Goal: Task Accomplishment & Management: Manage account settings

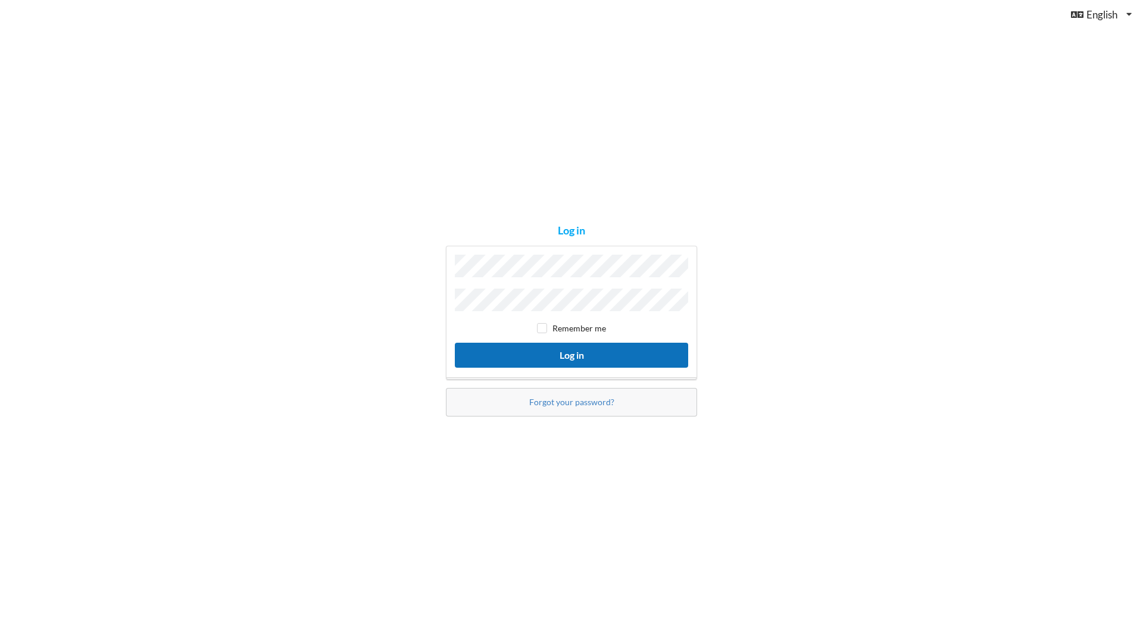
click at [544, 348] on button "Log in" at bounding box center [571, 355] width 233 height 24
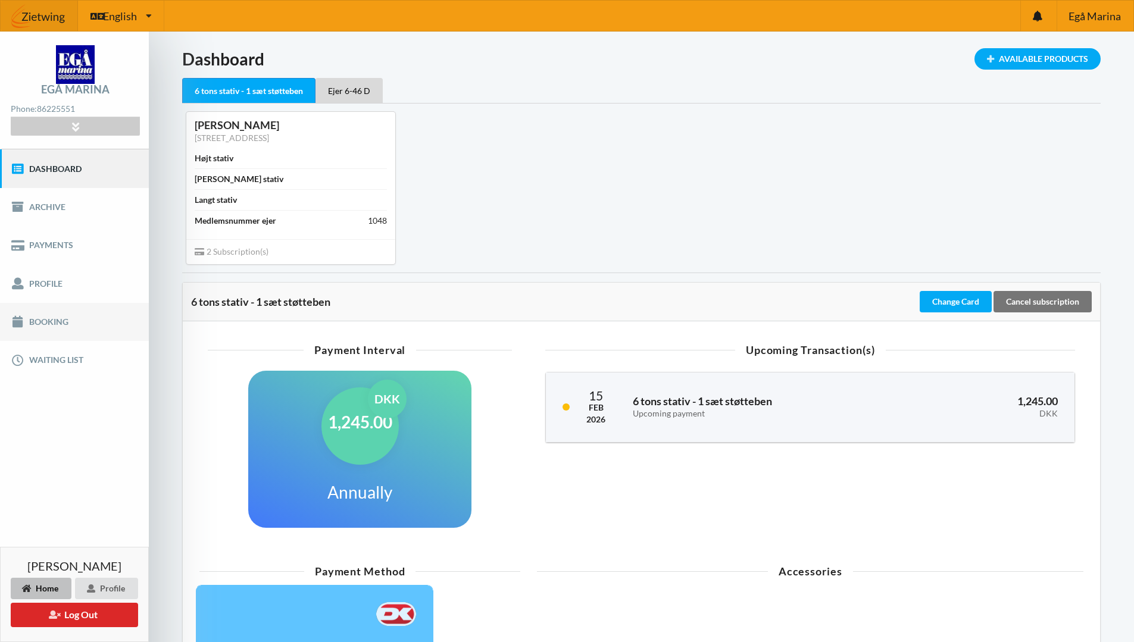
click at [44, 316] on link "Booking" at bounding box center [74, 322] width 149 height 38
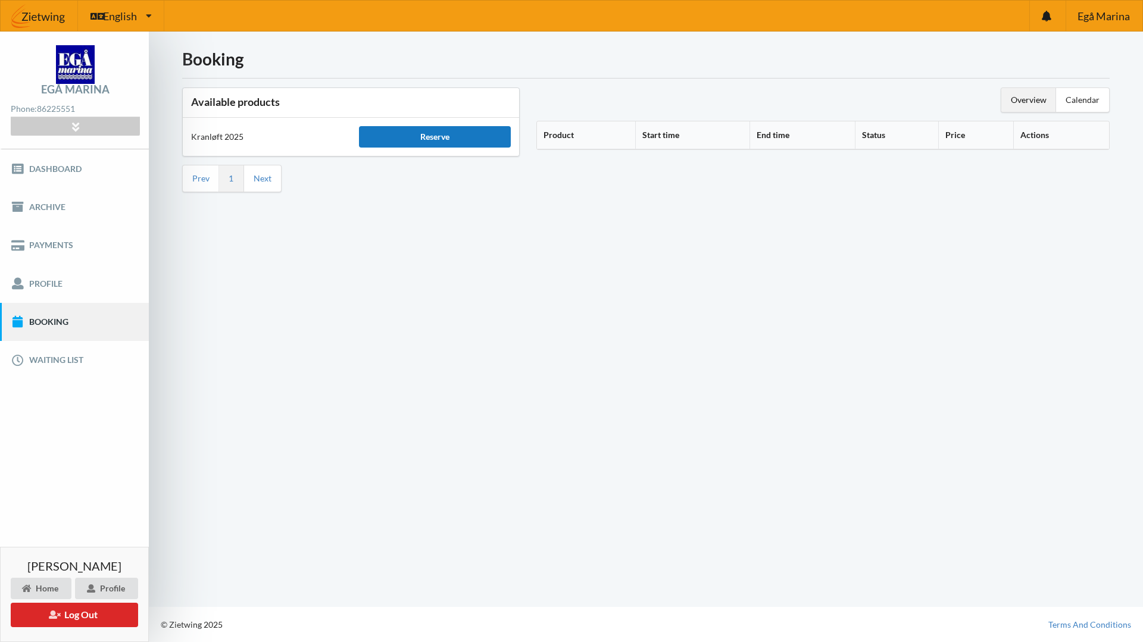
click at [411, 138] on div "Reserve" at bounding box center [434, 136] width 151 height 21
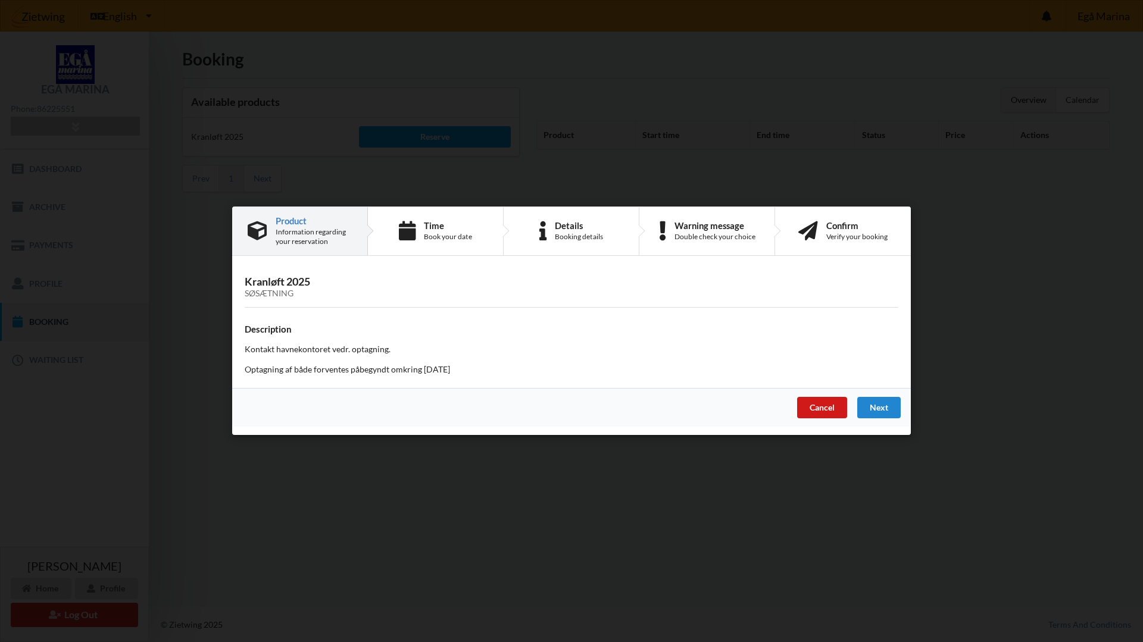
click at [828, 412] on div "Cancel" at bounding box center [822, 408] width 50 height 21
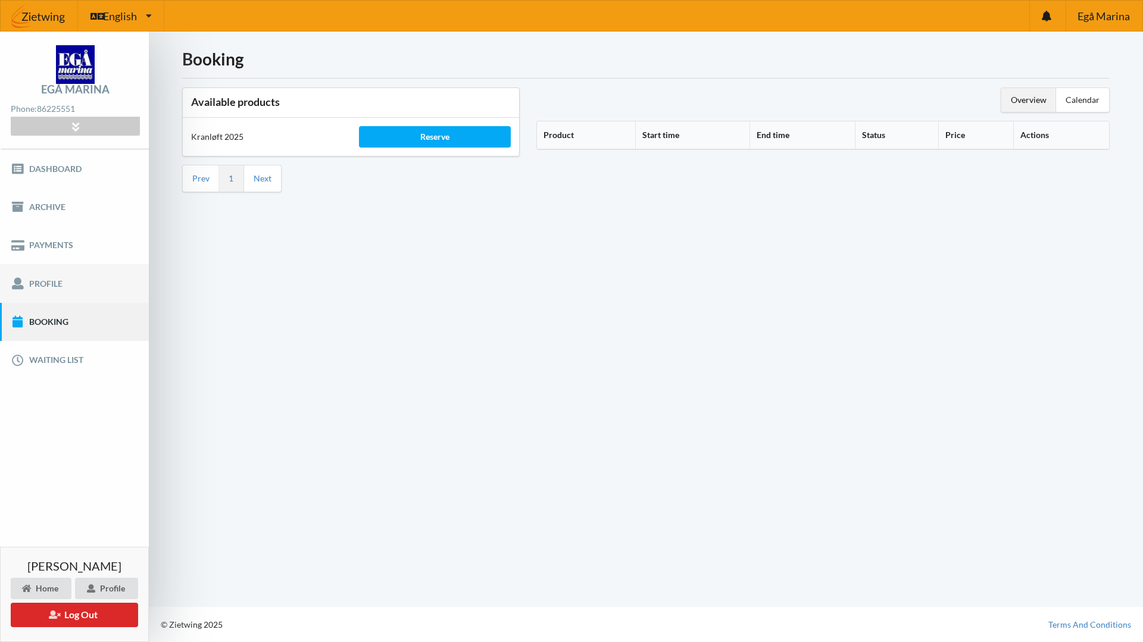
click at [56, 282] on link "Profile" at bounding box center [74, 283] width 149 height 38
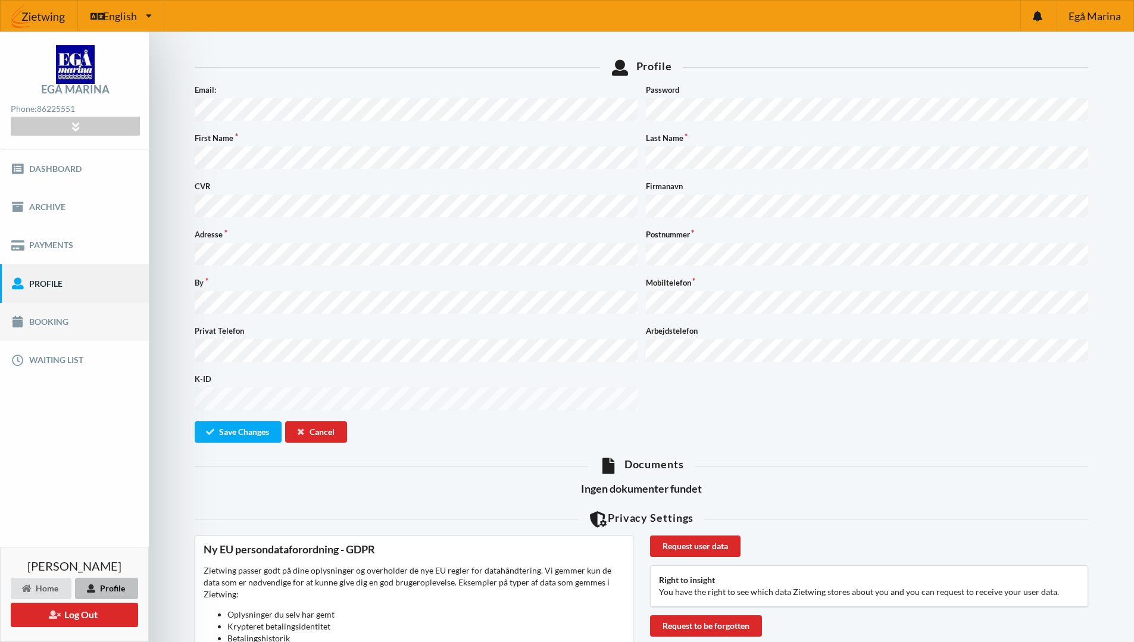
click at [33, 323] on link "Booking" at bounding box center [74, 322] width 149 height 38
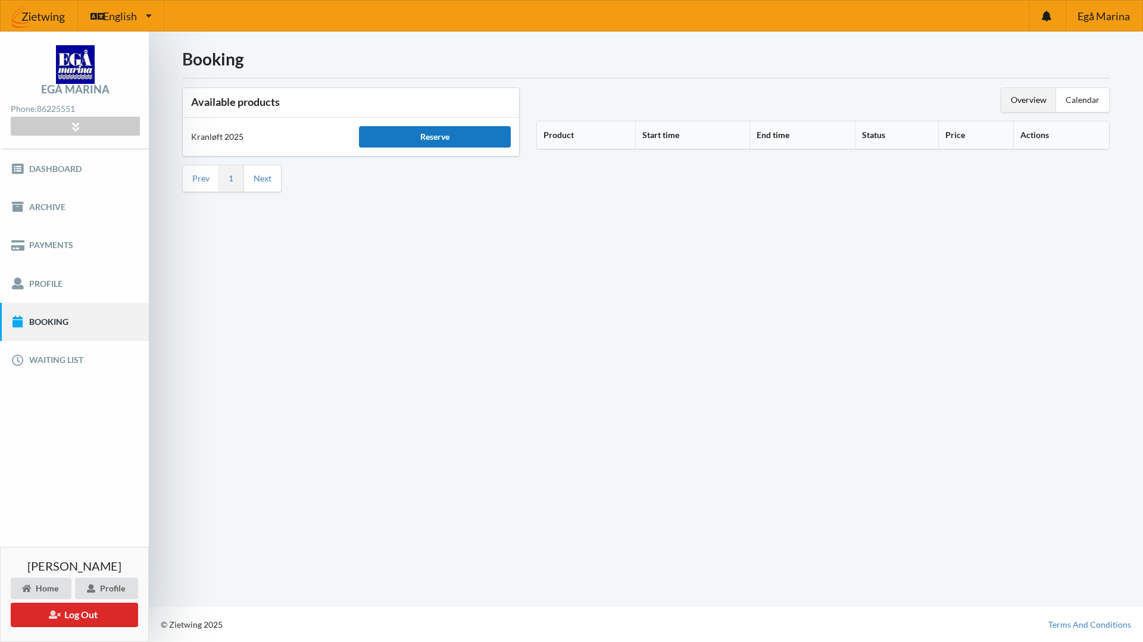
click at [463, 133] on div "Reserve" at bounding box center [434, 136] width 151 height 21
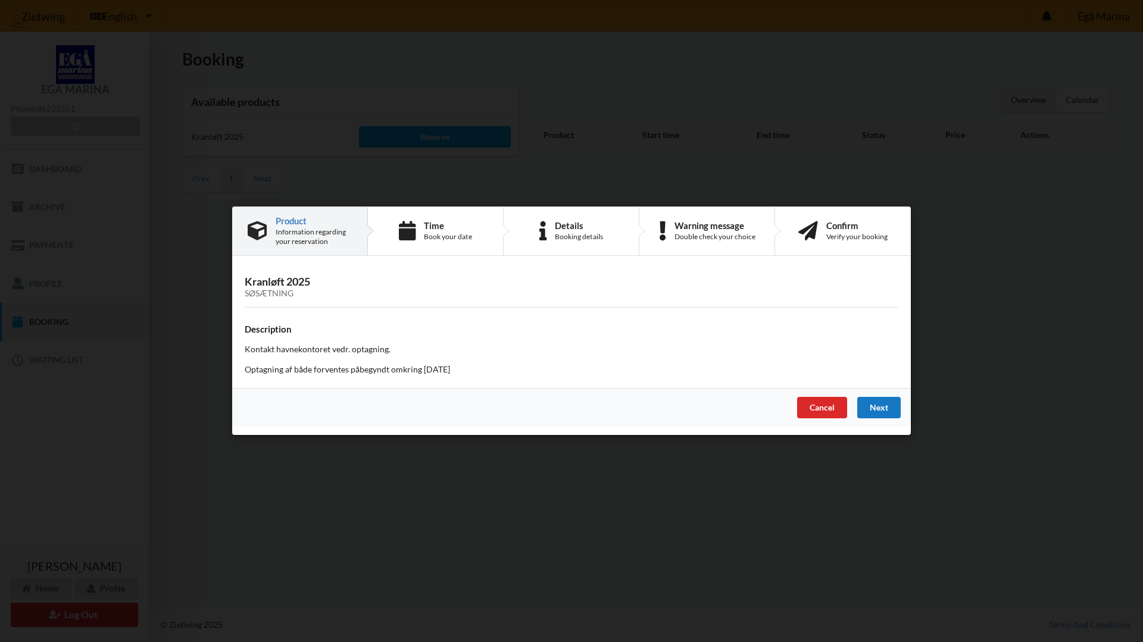
click at [896, 410] on div "Next" at bounding box center [878, 408] width 43 height 21
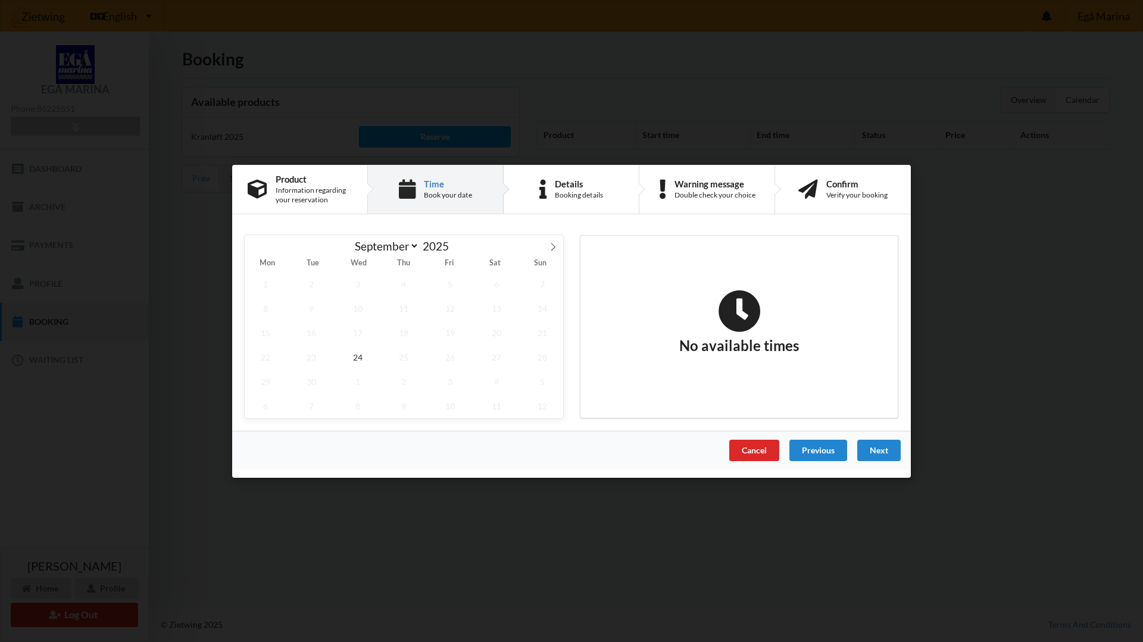
click at [753, 443] on div "Cancel" at bounding box center [754, 449] width 50 height 21
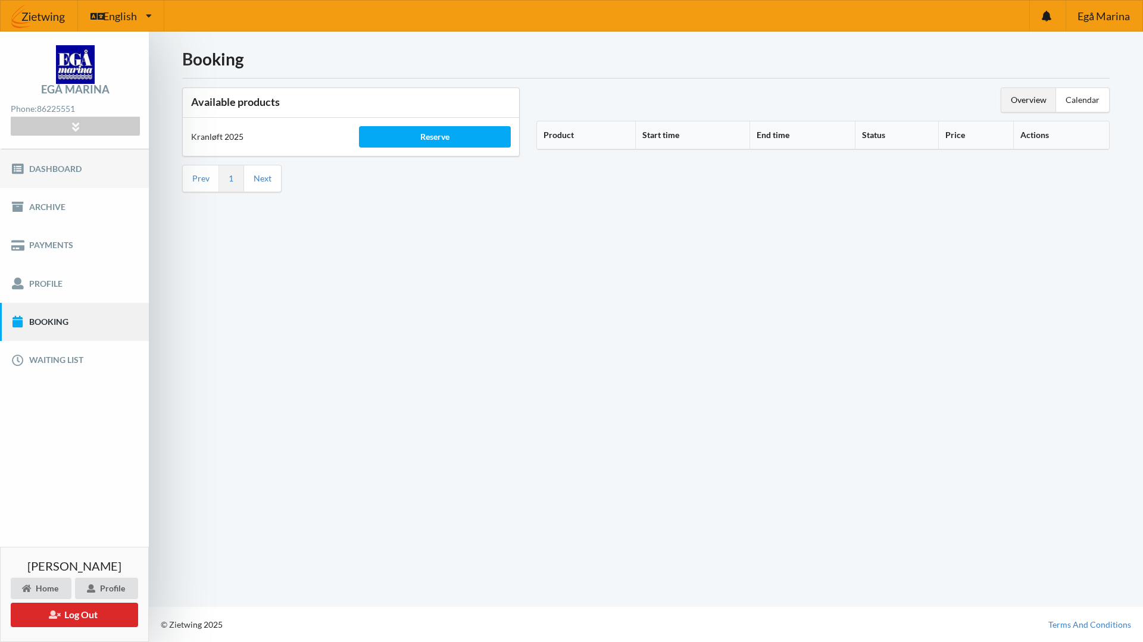
click at [48, 171] on link "Dashboard" at bounding box center [74, 168] width 149 height 38
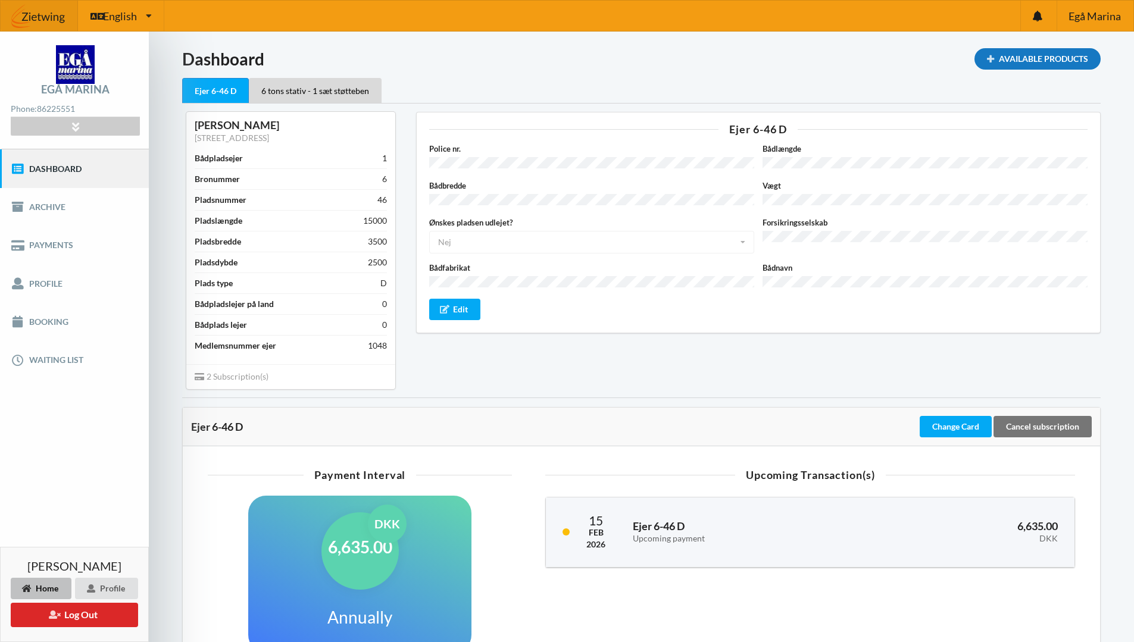
click at [1016, 60] on div "Available Products" at bounding box center [1038, 58] width 126 height 21
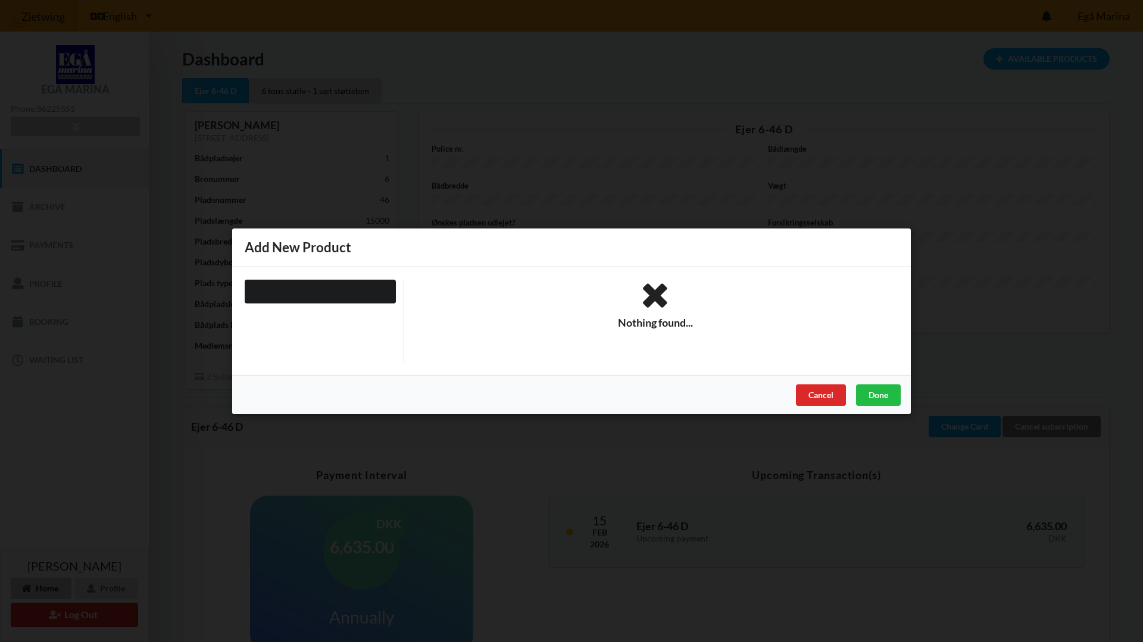
click at [339, 286] on div at bounding box center [320, 291] width 151 height 24
click at [881, 397] on div "Done" at bounding box center [878, 394] width 45 height 21
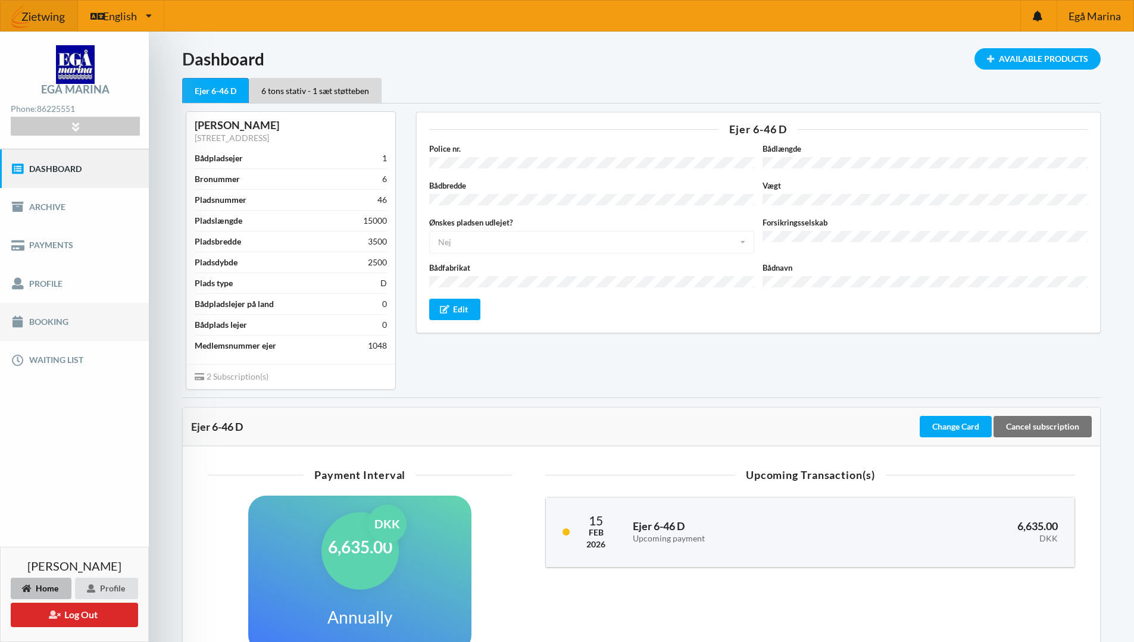
click at [41, 325] on link "Booking" at bounding box center [74, 322] width 149 height 38
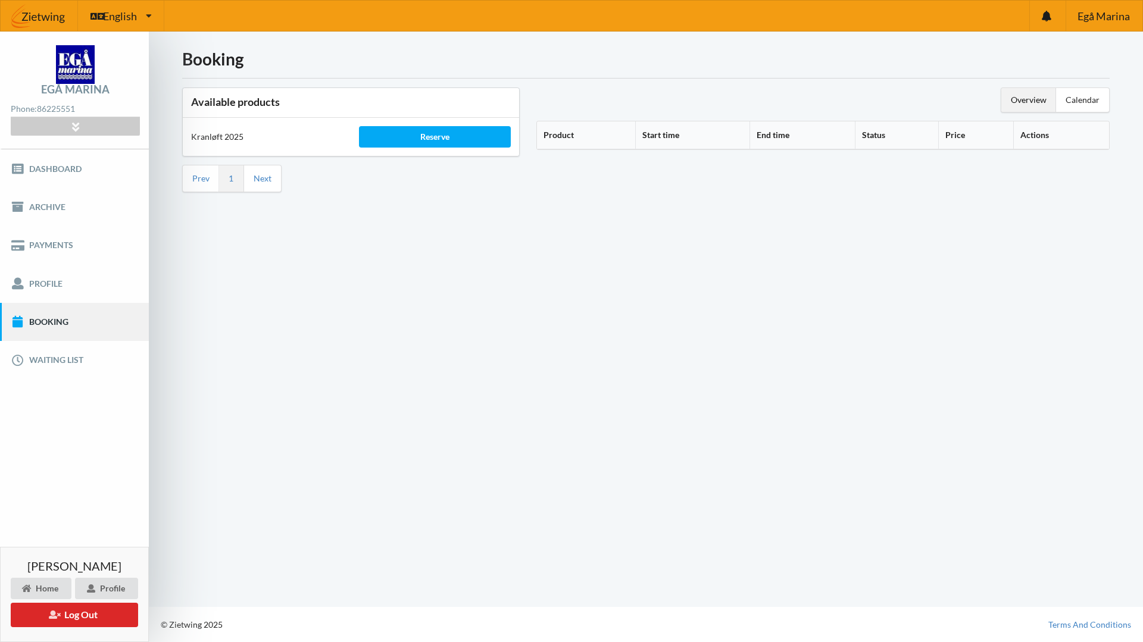
click at [1007, 104] on div "Overview" at bounding box center [1029, 100] width 55 height 24
click at [1062, 101] on div "Calendar" at bounding box center [1082, 100] width 53 height 24
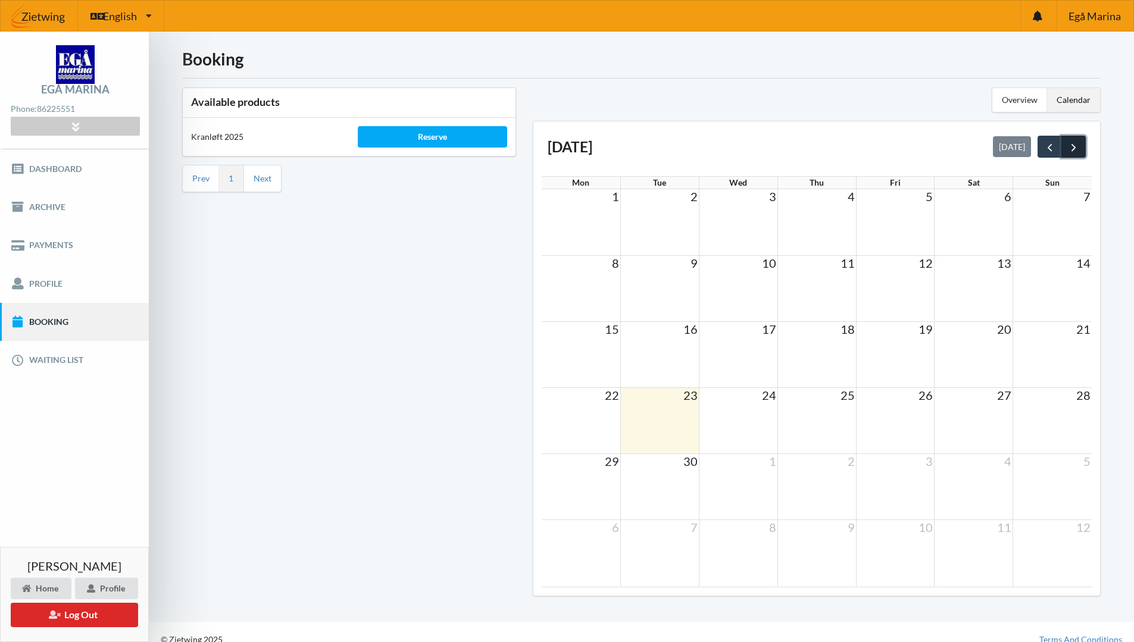
click at [1075, 145] on span "next" at bounding box center [1074, 147] width 13 height 13
click at [1075, 144] on span "next" at bounding box center [1074, 147] width 13 height 13
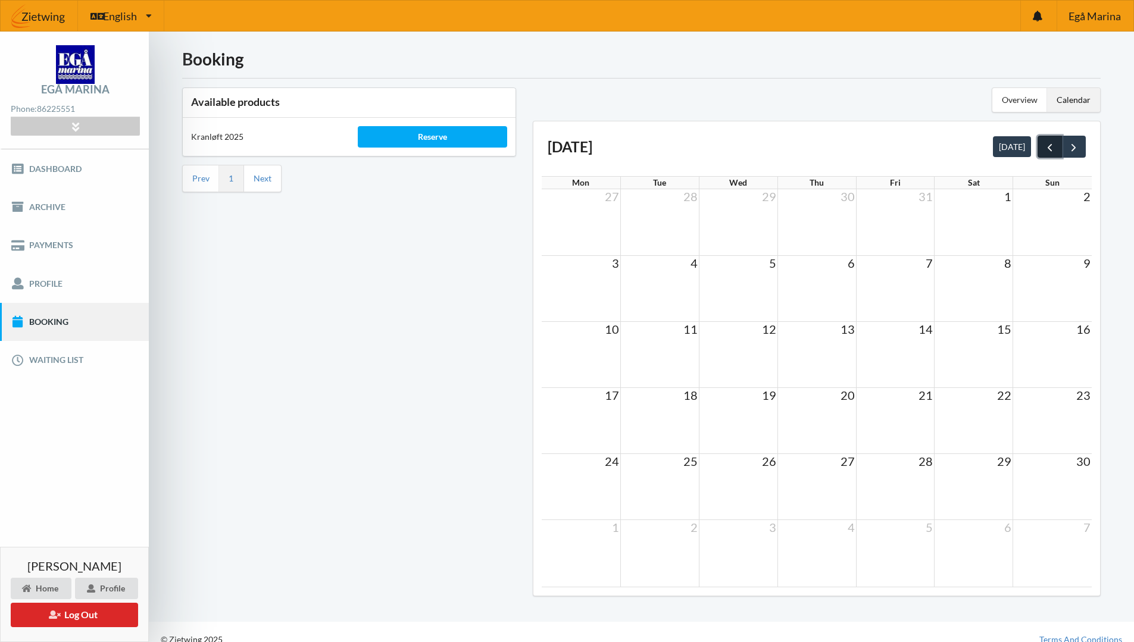
click at [1052, 145] on span "prev" at bounding box center [1050, 147] width 13 height 13
click at [227, 421] on div "Available products Kranløft 2025 Reserve Prev 1 Next" at bounding box center [349, 346] width 351 height 534
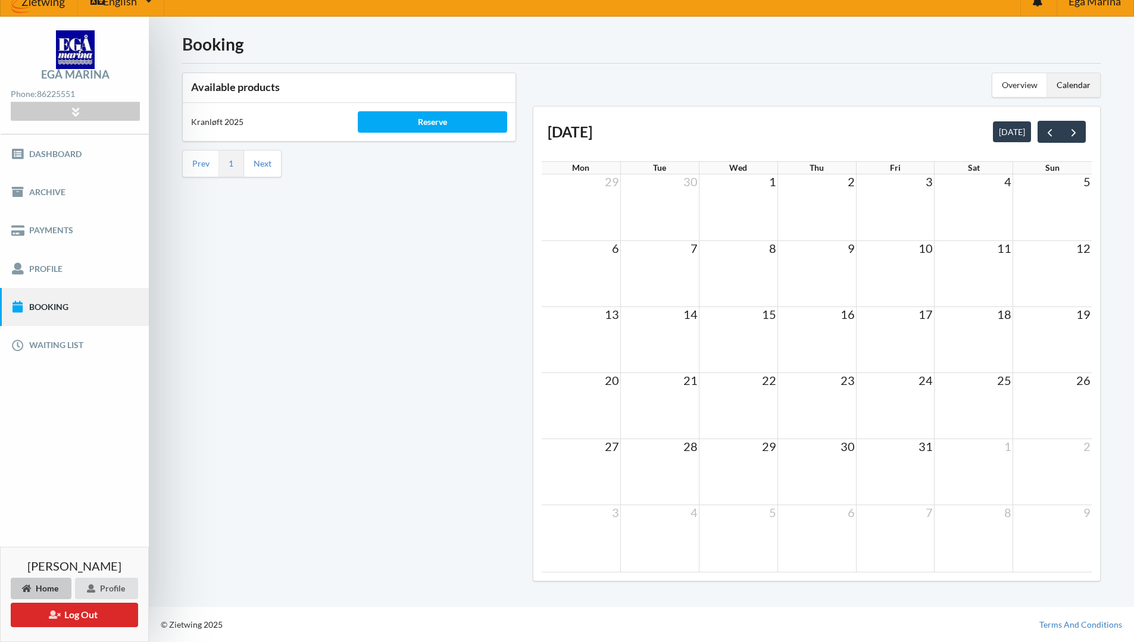
click at [58, 589] on div "Home" at bounding box center [41, 588] width 61 height 21
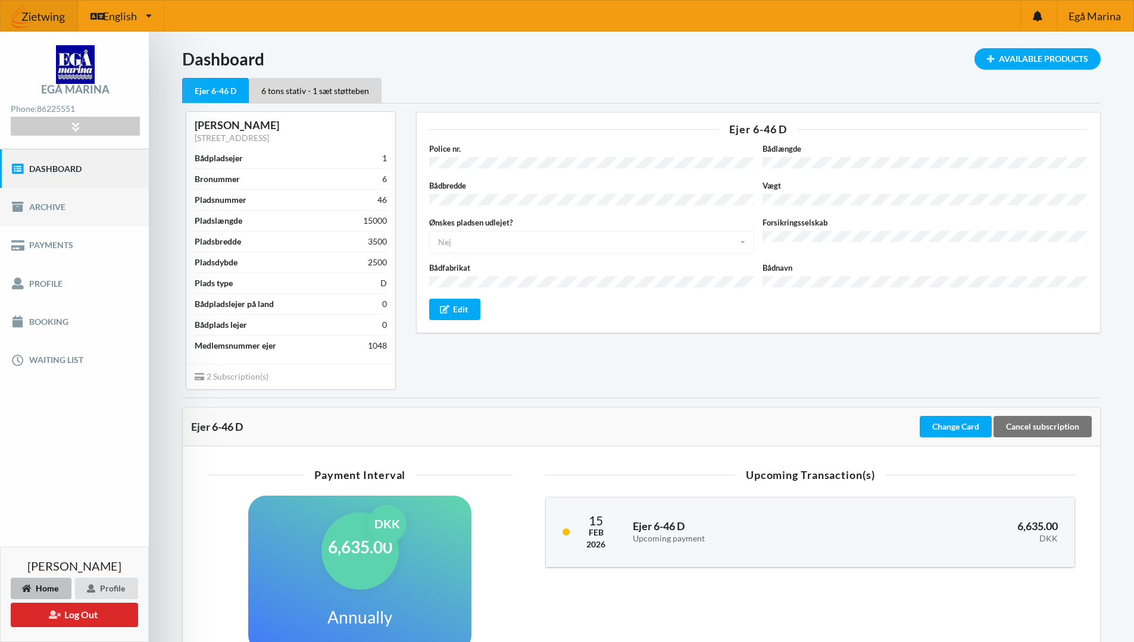
click at [49, 210] on link "Archive" at bounding box center [74, 207] width 149 height 38
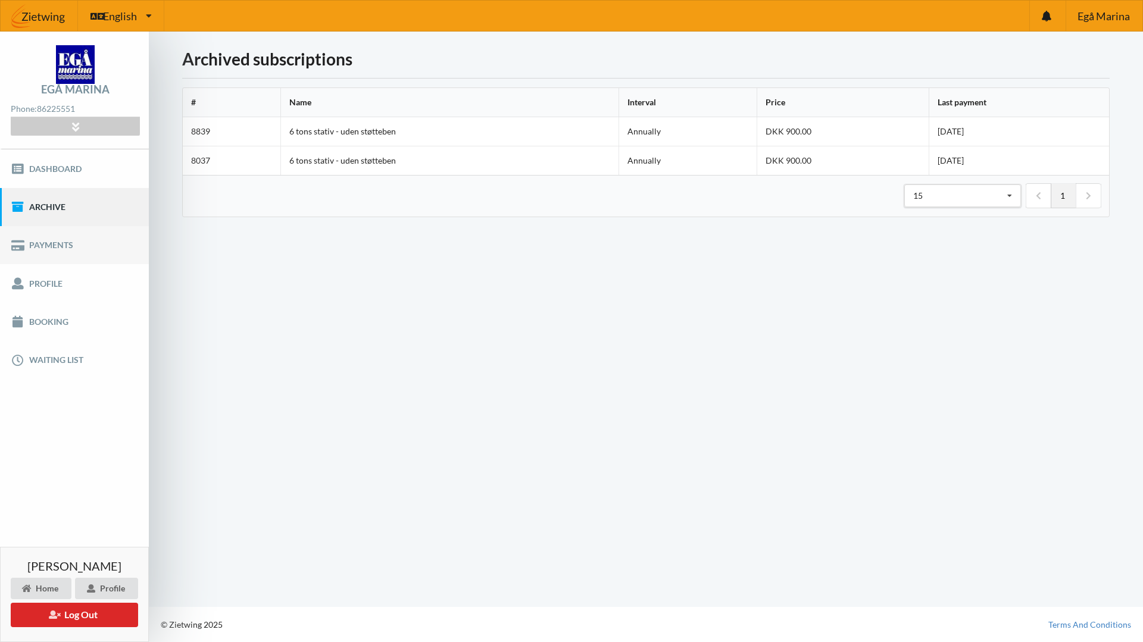
click at [48, 246] on link "Payments" at bounding box center [74, 245] width 149 height 38
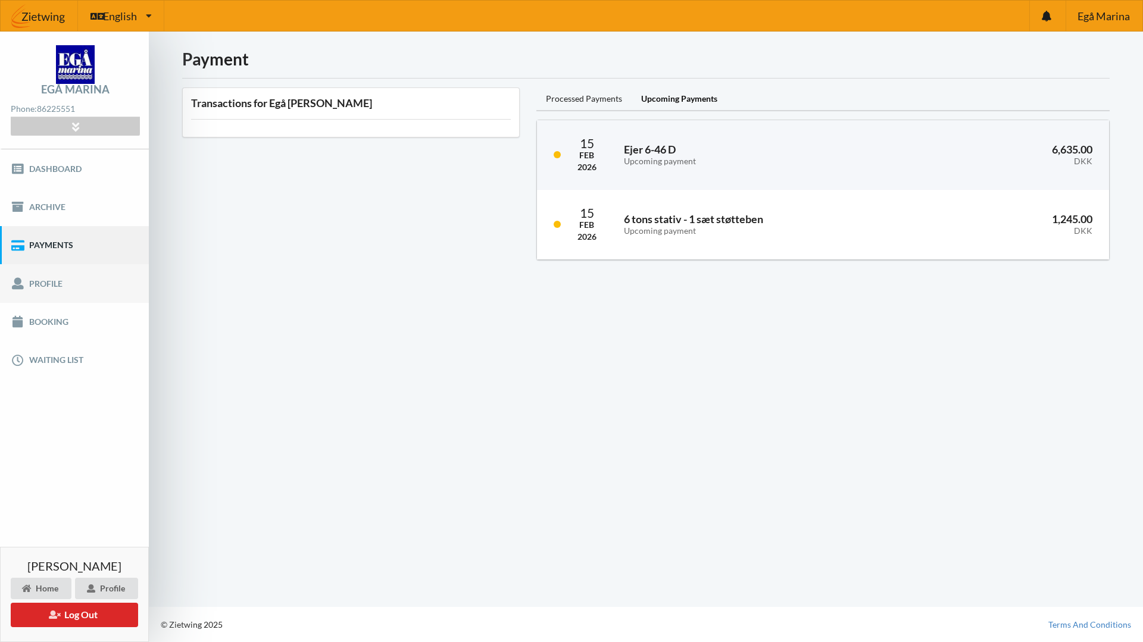
click at [52, 284] on link "Profile" at bounding box center [74, 283] width 149 height 38
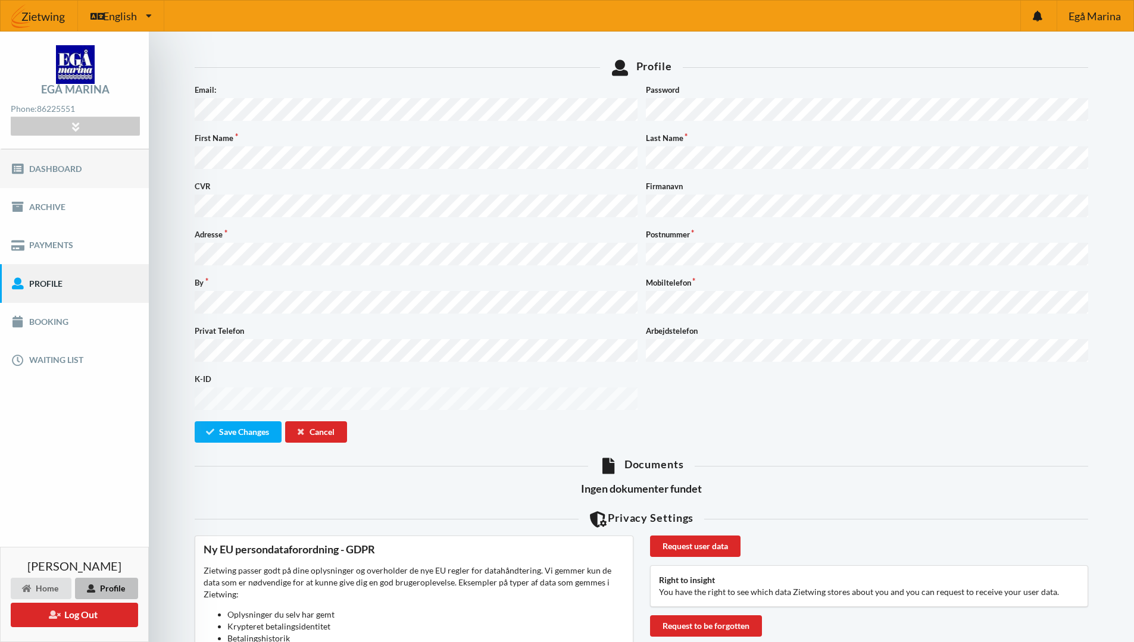
click at [37, 168] on link "Dashboard" at bounding box center [74, 168] width 149 height 38
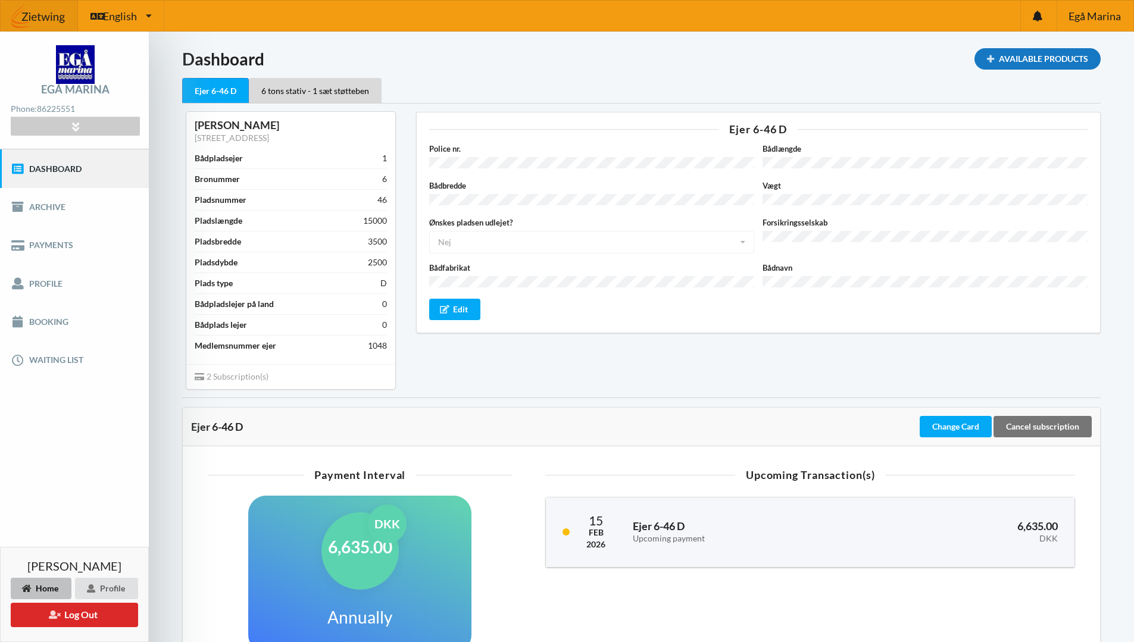
click at [1050, 56] on div "Available Products" at bounding box center [1038, 58] width 126 height 21
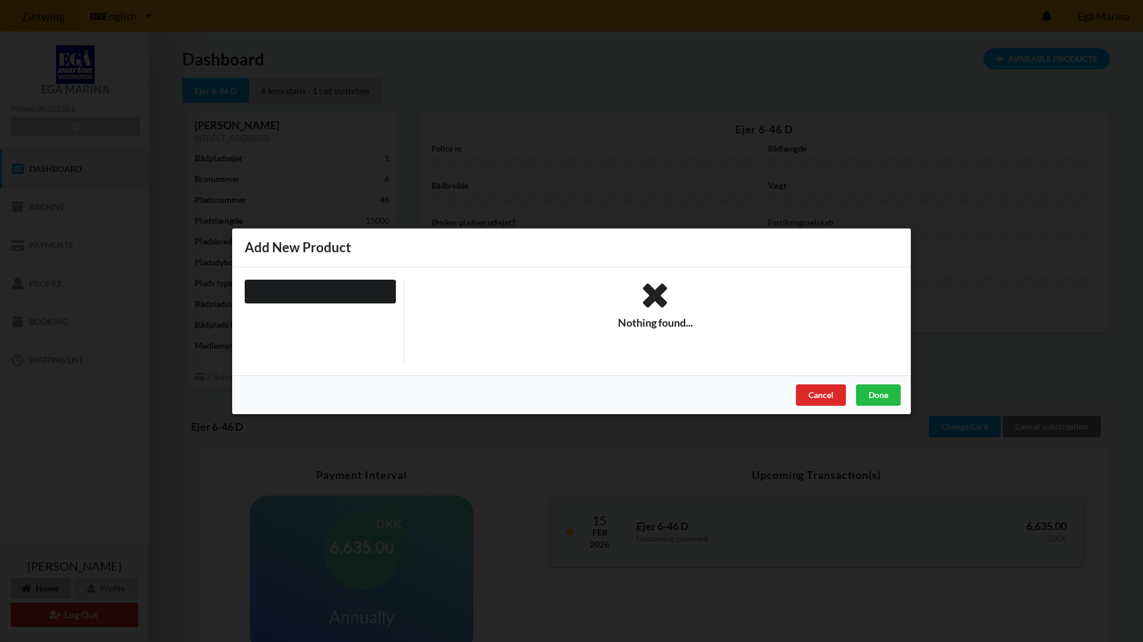
click at [376, 291] on div at bounding box center [320, 291] width 151 height 24
click at [882, 397] on div "Done" at bounding box center [878, 394] width 45 height 21
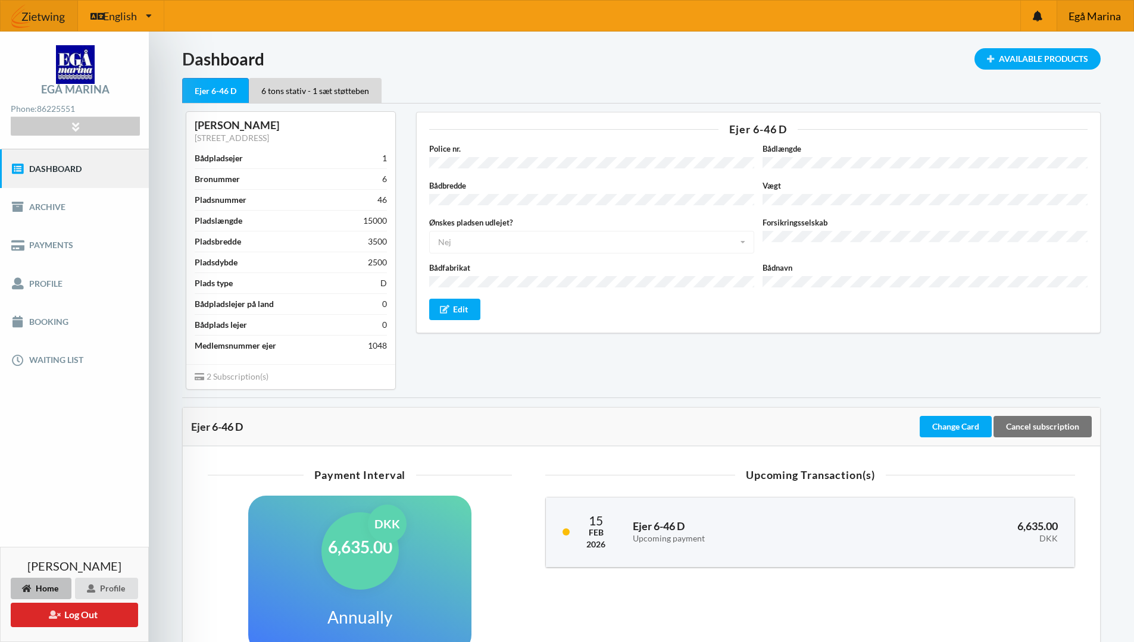
click at [1097, 16] on span "Egå Marina" at bounding box center [1095, 16] width 52 height 11
click at [1040, 16] on icon at bounding box center [1038, 16] width 10 height 11
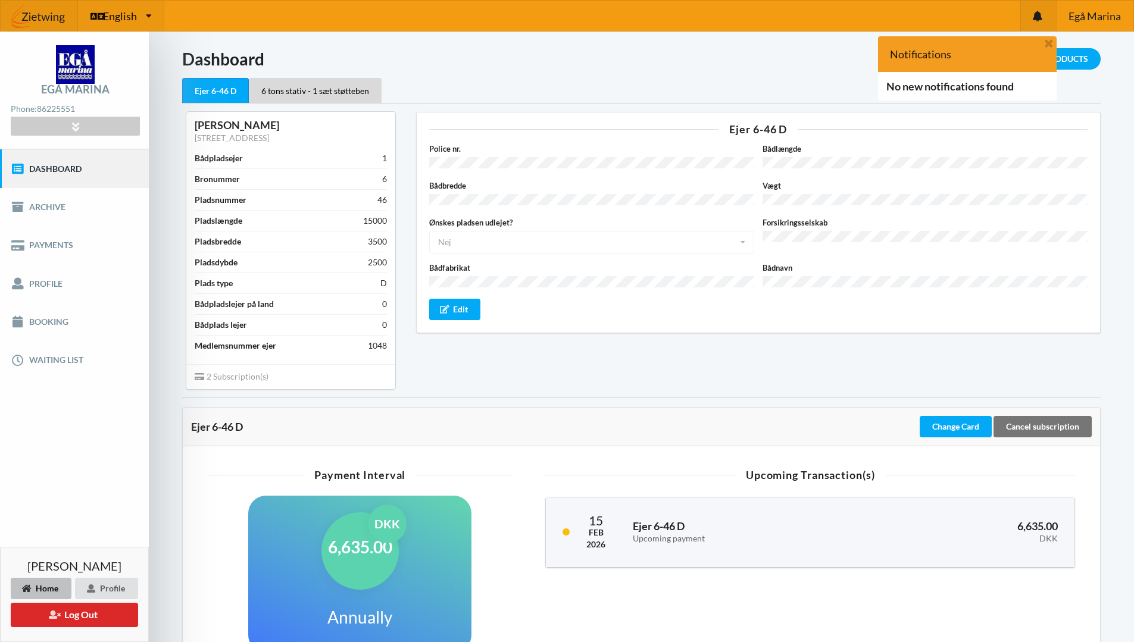
click at [145, 20] on div "English English Danish" at bounding box center [121, 16] width 86 height 30
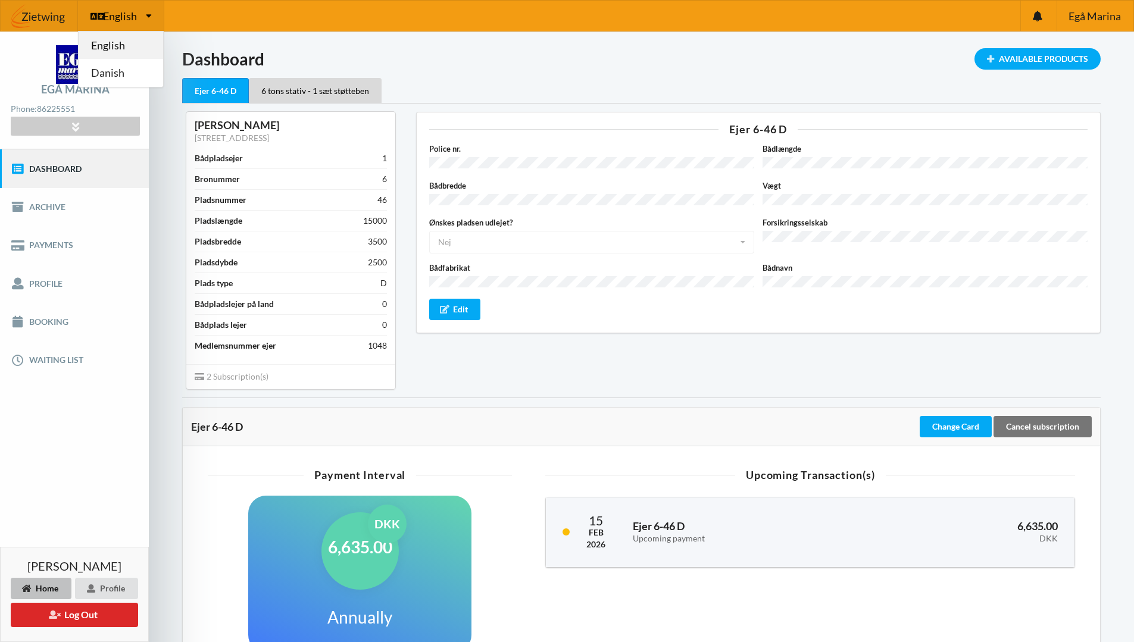
click at [132, 37] on link "English" at bounding box center [121, 45] width 85 height 27
click at [79, 130] on icon at bounding box center [75, 126] width 14 height 10
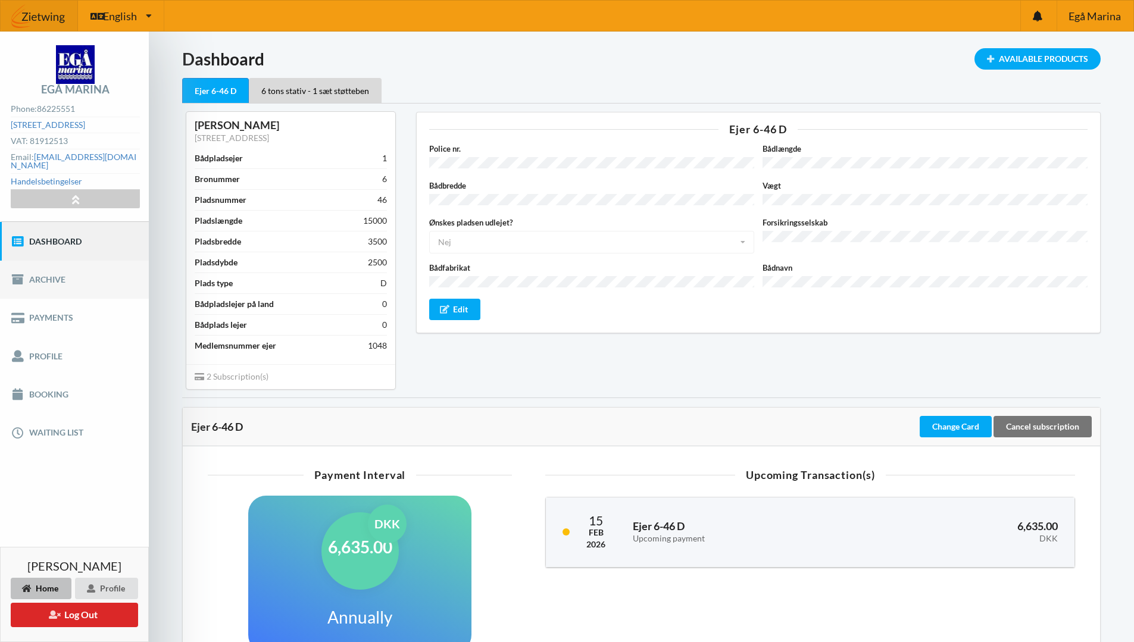
click at [54, 271] on link "Archive" at bounding box center [74, 280] width 149 height 38
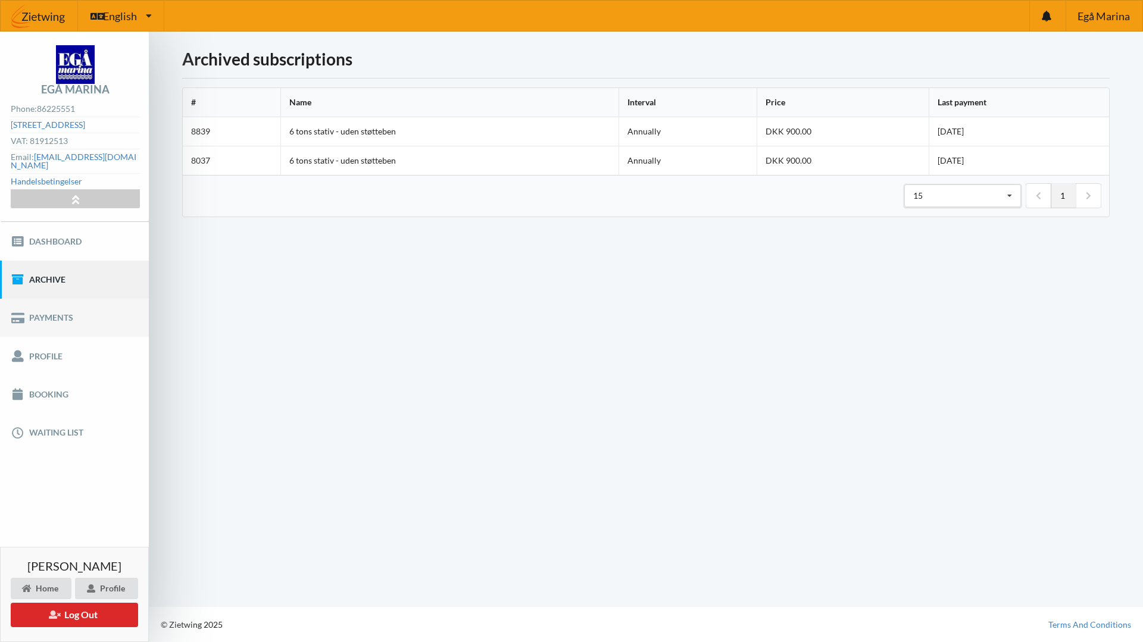
click at [45, 310] on link "Payments" at bounding box center [74, 318] width 149 height 38
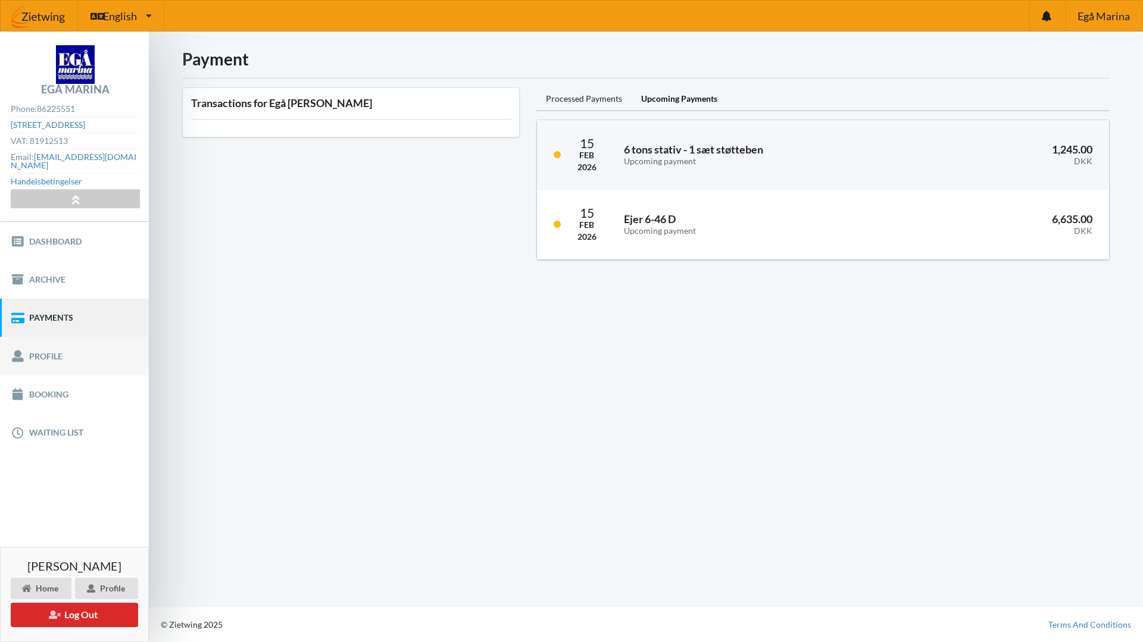
click at [42, 343] on link "Profile" at bounding box center [74, 356] width 149 height 38
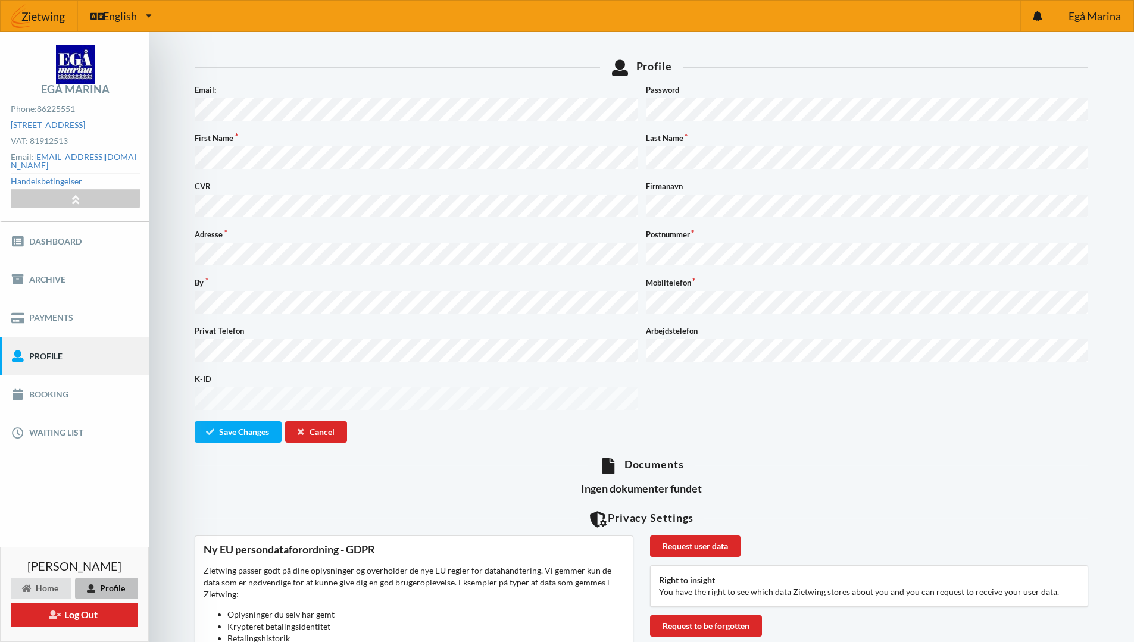
scroll to position [179, 0]
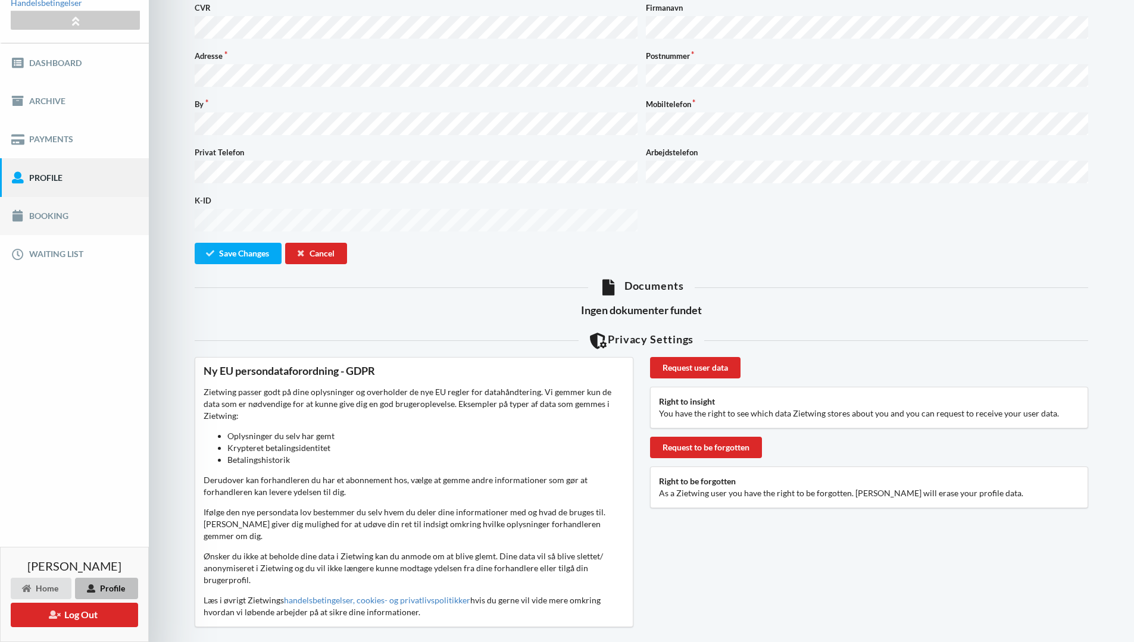
click at [53, 208] on link "Booking" at bounding box center [74, 216] width 149 height 38
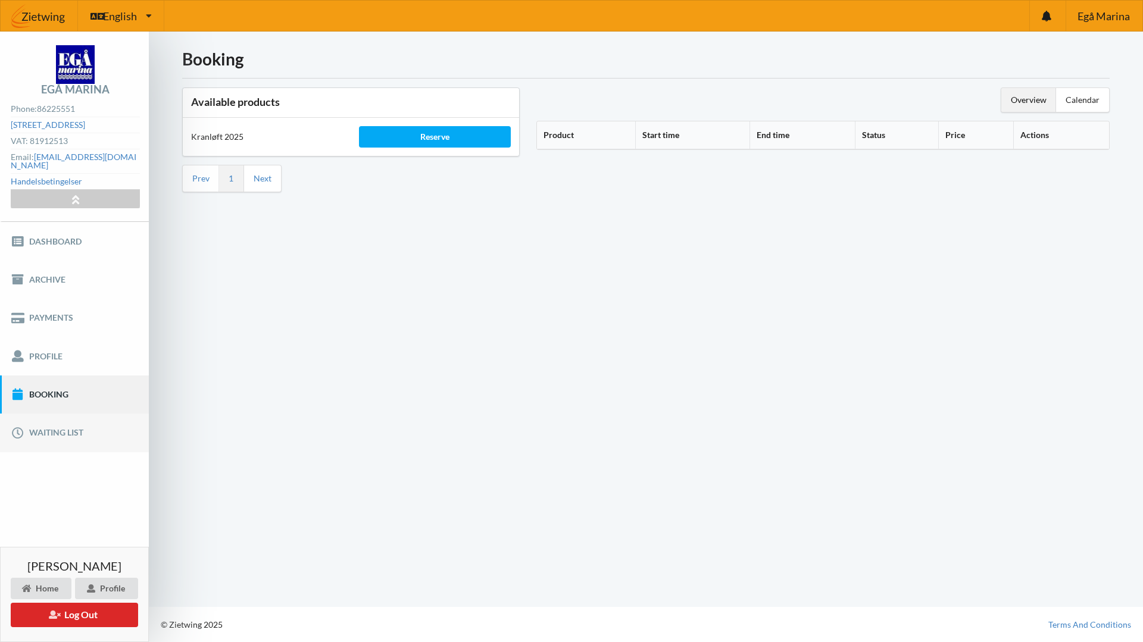
click at [49, 423] on link "Waiting list" at bounding box center [74, 433] width 149 height 38
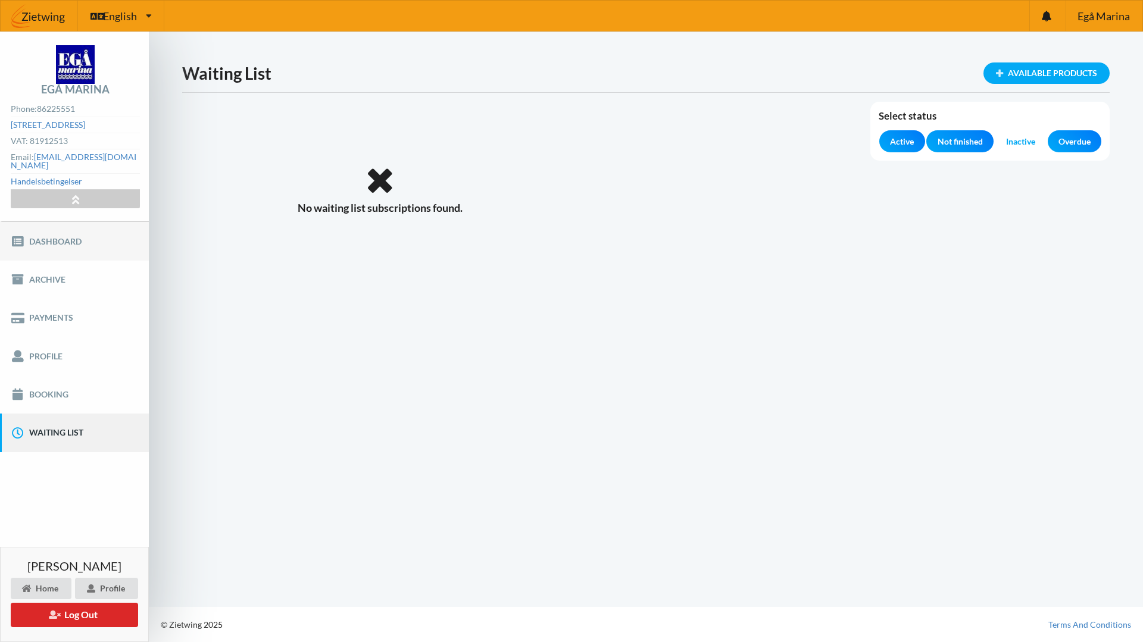
click at [45, 229] on link "Dashboard" at bounding box center [74, 241] width 149 height 38
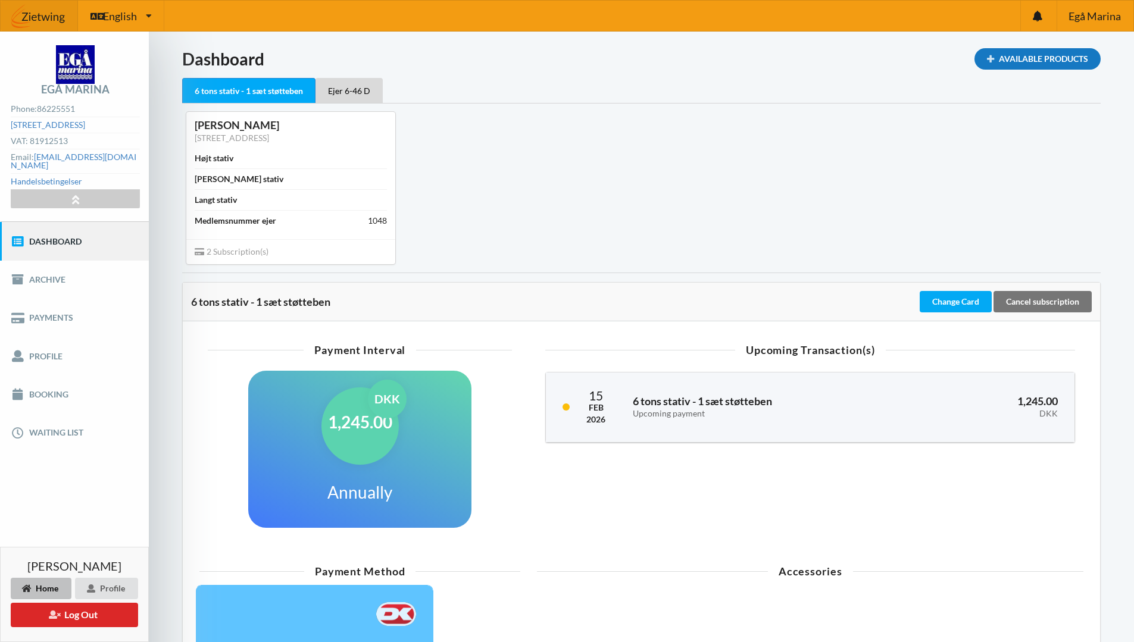
click at [1046, 62] on div "Available Products" at bounding box center [1038, 58] width 126 height 21
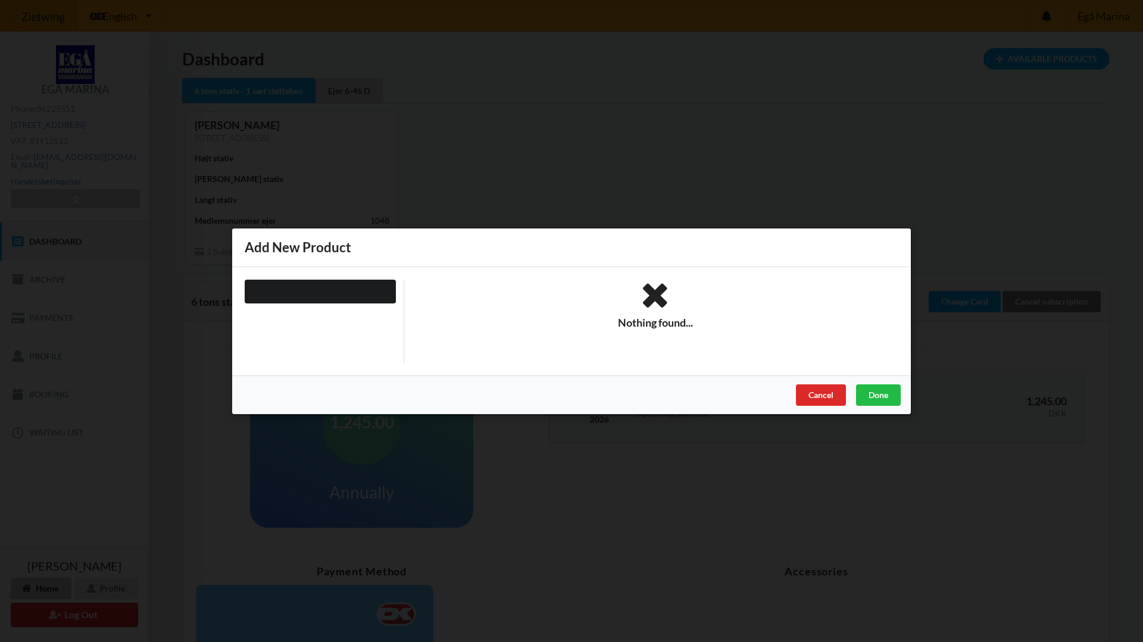
click at [293, 293] on div at bounding box center [320, 291] width 151 height 24
click at [871, 399] on div "Done" at bounding box center [878, 394] width 45 height 21
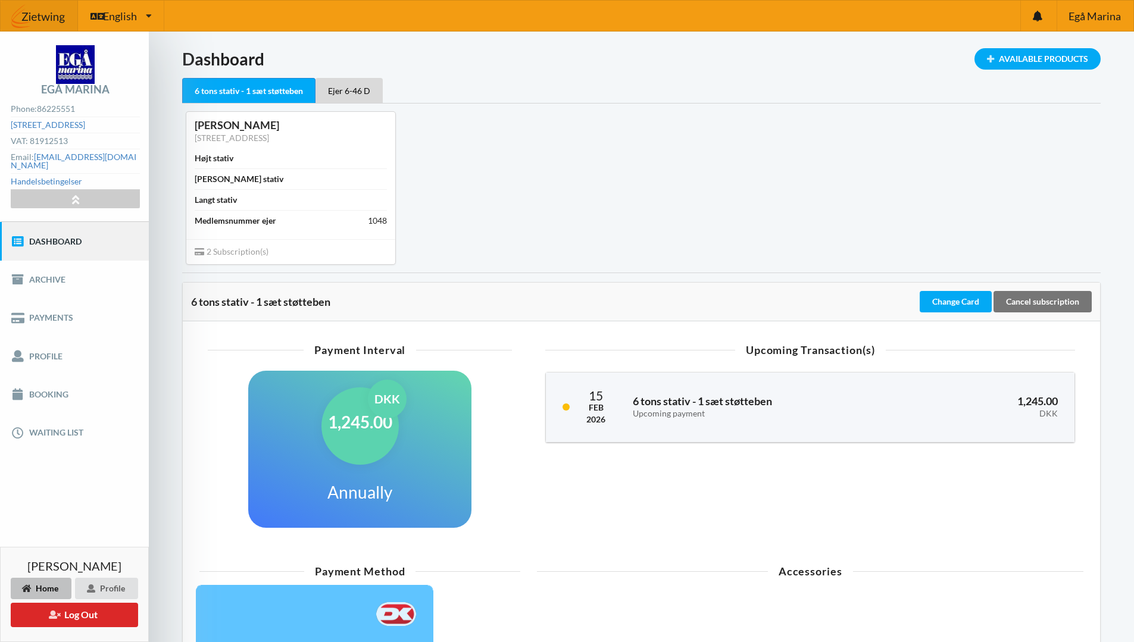
click at [528, 516] on div "Payment Interval 1,245.00 DKK Annually" at bounding box center [360, 444] width 338 height 213
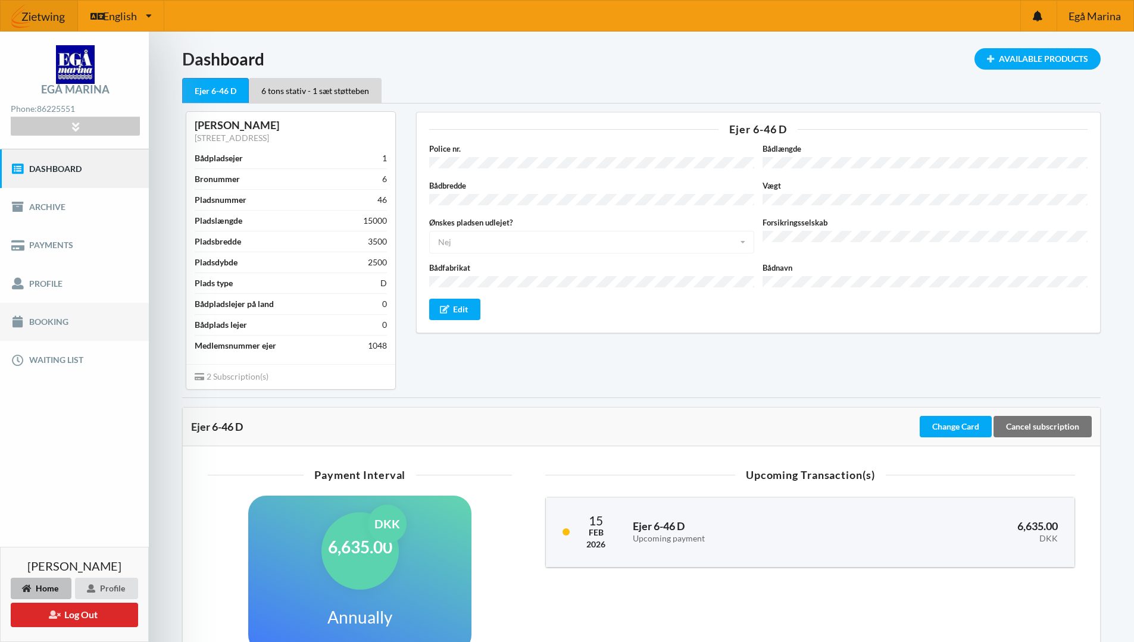
click at [48, 324] on link "Booking" at bounding box center [74, 322] width 149 height 38
